Goal: Transaction & Acquisition: Purchase product/service

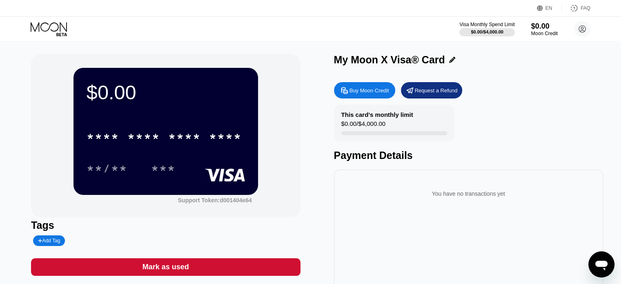
click at [379, 91] on div "Buy Moon Credit" at bounding box center [370, 90] width 40 height 7
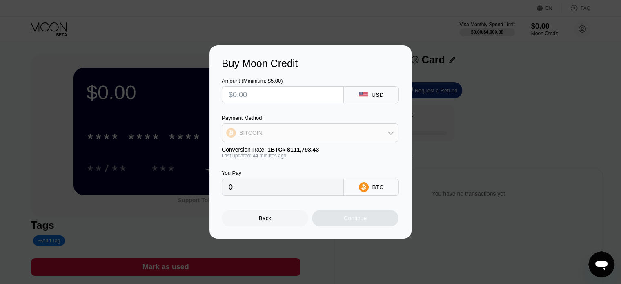
click at [339, 127] on div "BITCOIN" at bounding box center [310, 133] width 176 height 16
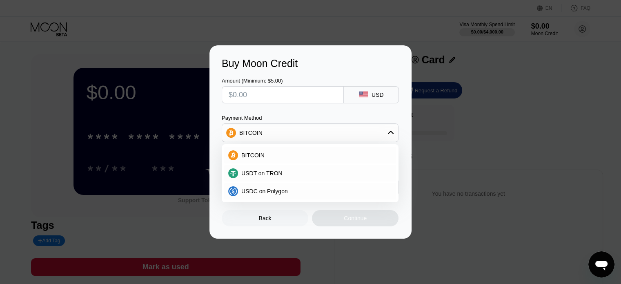
click at [386, 131] on div "BITCOIN" at bounding box center [310, 133] width 176 height 16
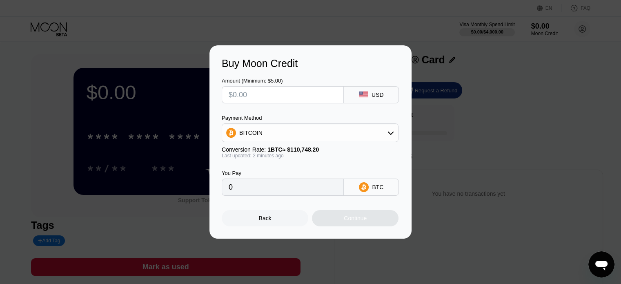
click at [256, 215] on div "Back" at bounding box center [265, 218] width 87 height 16
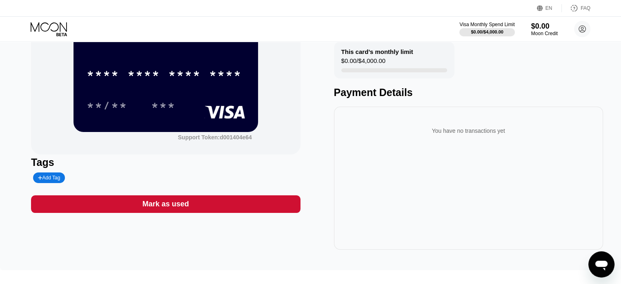
scroll to position [136, 0]
